Goal: Transaction & Acquisition: Purchase product/service

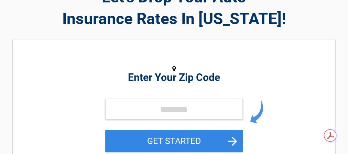
scroll to position [55, 0]
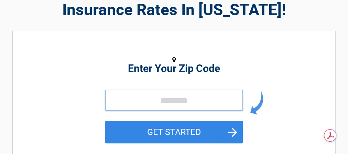
click at [108, 101] on input "tel" at bounding box center [174, 100] width 138 height 21
click at [109, 98] on input "tel" at bounding box center [174, 100] width 138 height 21
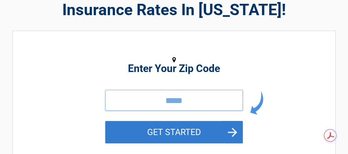
type input "*****"
click at [183, 127] on button "GET STARTED" at bounding box center [174, 132] width 138 height 22
click at [182, 127] on button "GET STARTED" at bounding box center [174, 132] width 138 height 22
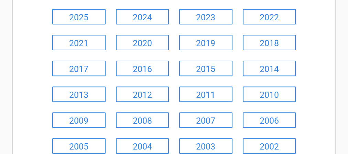
scroll to position [83, 0]
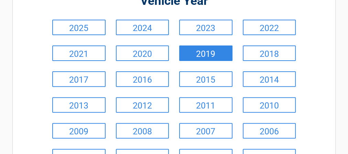
click at [205, 49] on link "2019" at bounding box center [205, 52] width 53 height 15
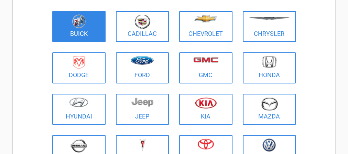
click at [100, 32] on link "Buick" at bounding box center [78, 26] width 53 height 31
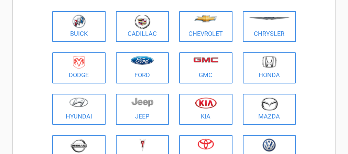
drag, startPoint x: 100, startPoint y: 32, endPoint x: 120, endPoint y: 54, distance: 29.5
click at [100, 32] on link "Buick" at bounding box center [78, 26] width 53 height 31
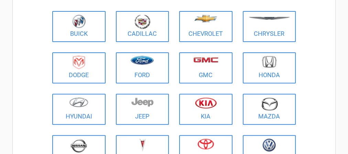
click at [100, 32] on link "Buick" at bounding box center [78, 26] width 53 height 31
click at [101, 34] on link "Buick" at bounding box center [78, 26] width 53 height 31
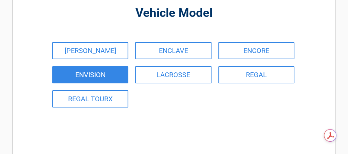
scroll to position [55, 0]
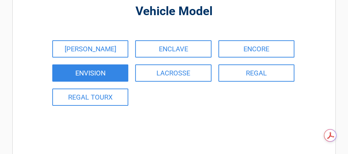
click at [86, 74] on link "ENVISION" at bounding box center [90, 72] width 76 height 17
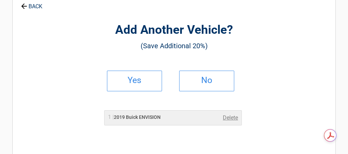
scroll to position [0, 0]
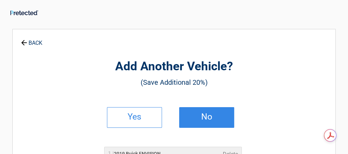
click at [205, 117] on h2 "No" at bounding box center [207, 116] width 41 height 5
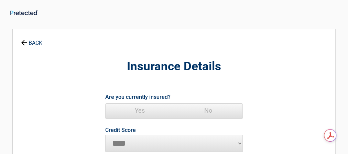
click at [137, 108] on span "Yes" at bounding box center [140, 111] width 68 height 14
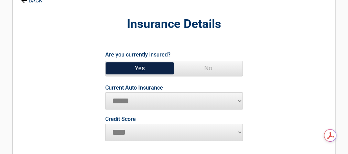
scroll to position [55, 0]
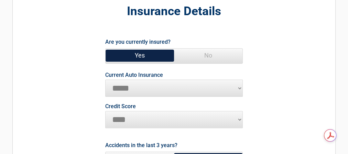
click at [120, 87] on select "**********" at bounding box center [174, 88] width 138 height 17
click at [121, 83] on select "**********" at bounding box center [174, 88] width 138 height 17
click at [122, 117] on select "********* **** ******* ****" at bounding box center [174, 119] width 138 height 17
select select "*********"
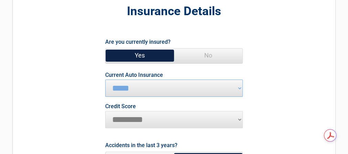
click at [105, 111] on select "********* **** ******* ****" at bounding box center [174, 119] width 138 height 17
drag, startPoint x: 119, startPoint y: 110, endPoint x: 127, endPoint y: 64, distance: 47.1
click at [130, 62] on span "Yes No" at bounding box center [174, 55] width 138 height 15
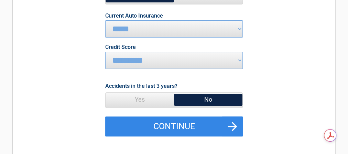
scroll to position [138, 0]
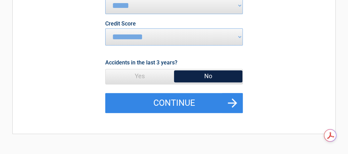
click at [210, 75] on span "No" at bounding box center [208, 76] width 68 height 14
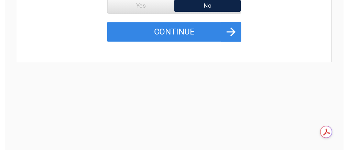
scroll to position [193, 0]
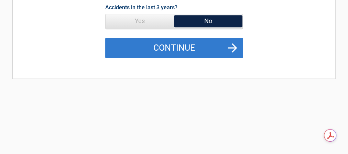
click at [174, 45] on button "Continue" at bounding box center [174, 48] width 138 height 20
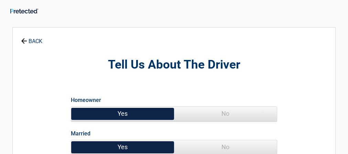
scroll to position [0, 0]
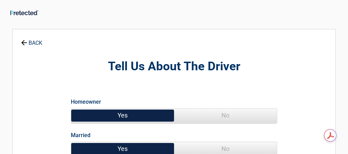
click at [125, 115] on span "Yes" at bounding box center [122, 115] width 103 height 14
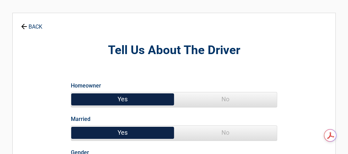
scroll to position [55, 0]
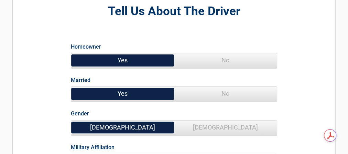
click at [121, 93] on span "Yes" at bounding box center [122, 94] width 103 height 14
click at [120, 124] on span "[DEMOGRAPHIC_DATA]" at bounding box center [122, 127] width 103 height 14
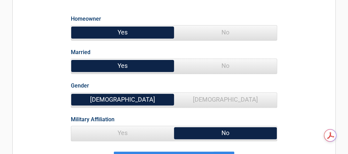
scroll to position [110, 0]
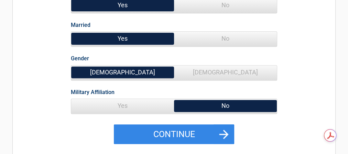
click at [122, 103] on span "Yes" at bounding box center [122, 106] width 103 height 14
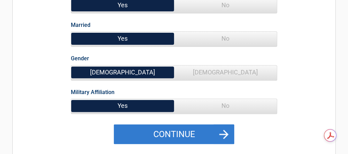
click at [225, 131] on button "Continue" at bounding box center [174, 134] width 120 height 20
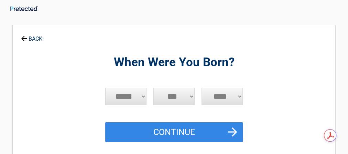
scroll to position [0, 0]
